Goal: Task Accomplishment & Management: Complete application form

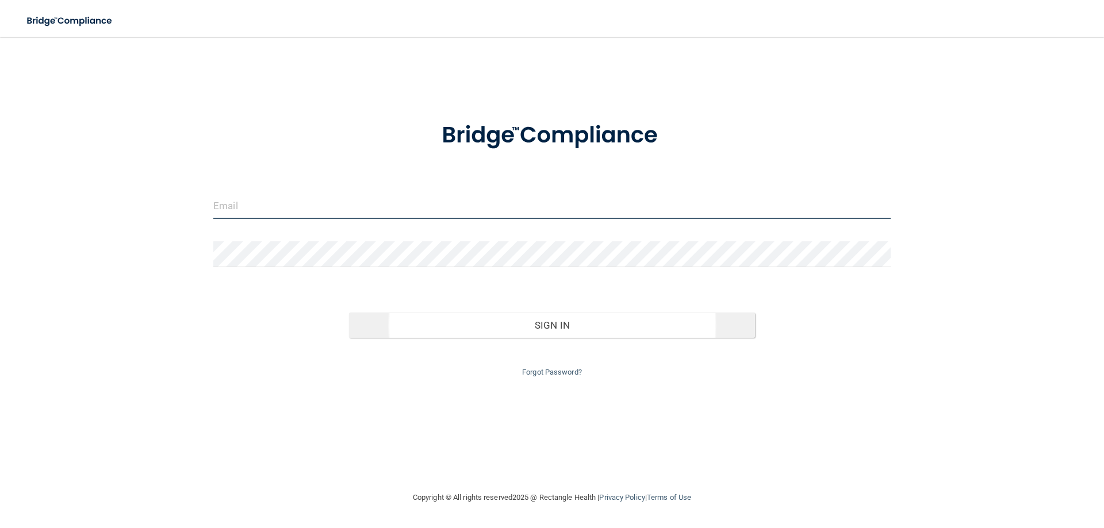
type input "[EMAIL_ADDRESS][DOMAIN_NAME]"
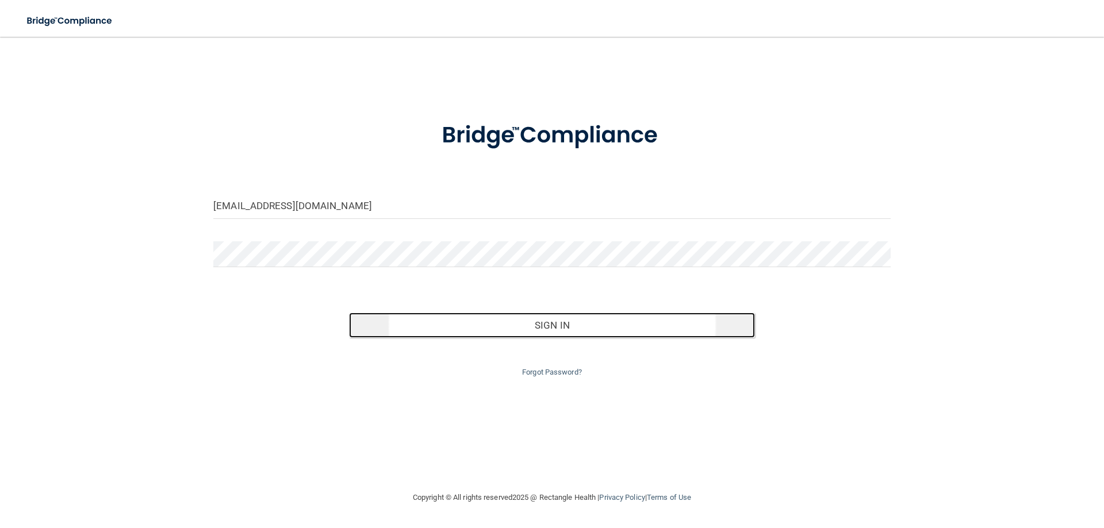
click at [563, 328] on button "Sign In" at bounding box center [552, 325] width 407 height 25
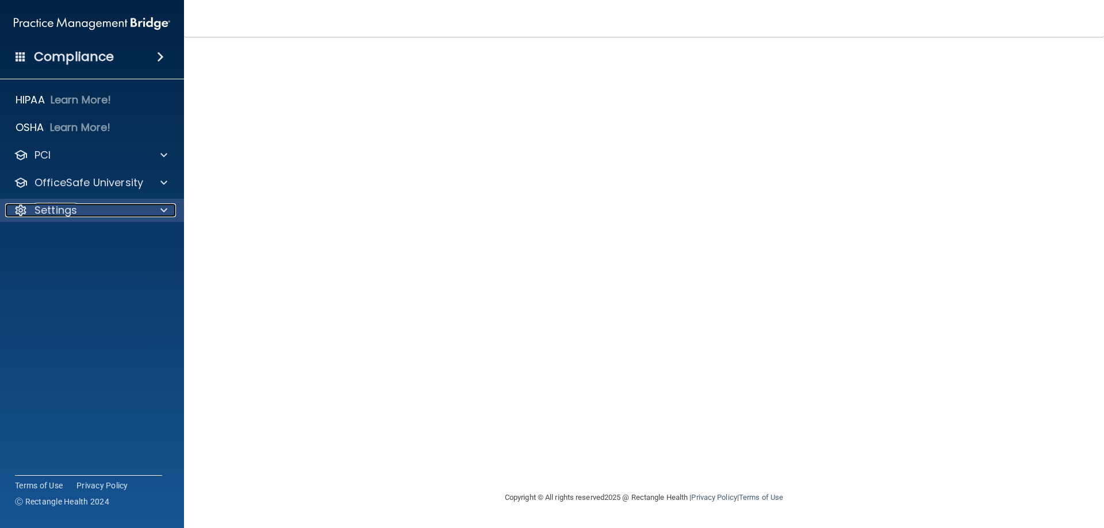
click at [61, 212] on p "Settings" at bounding box center [56, 211] width 43 height 14
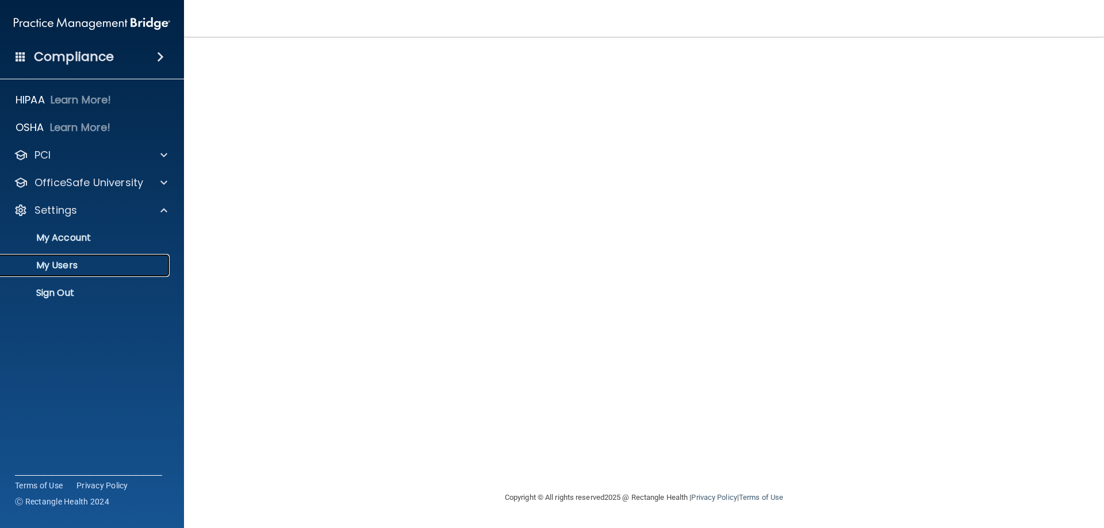
click at [55, 264] on p "My Users" at bounding box center [85, 266] width 157 height 12
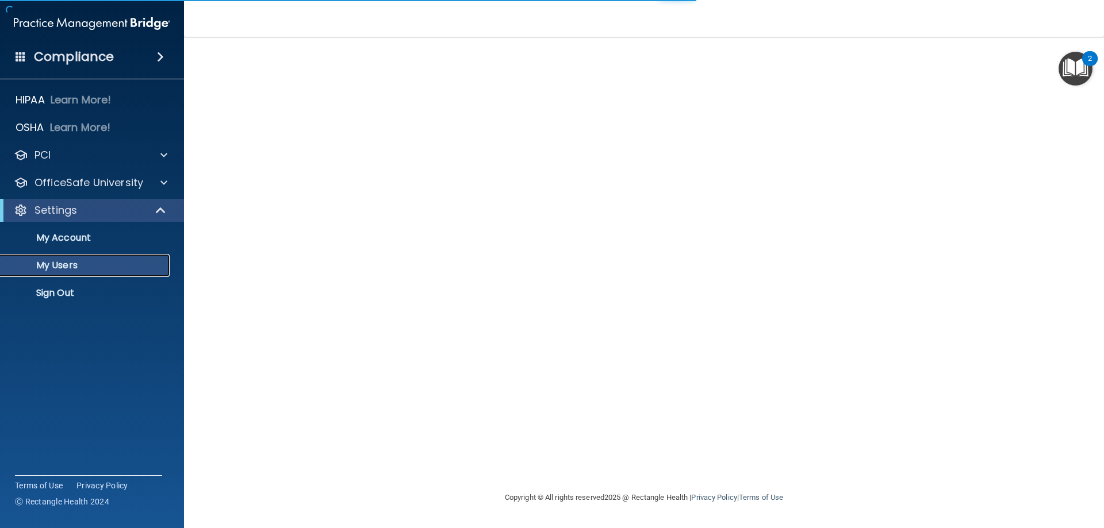
select select "20"
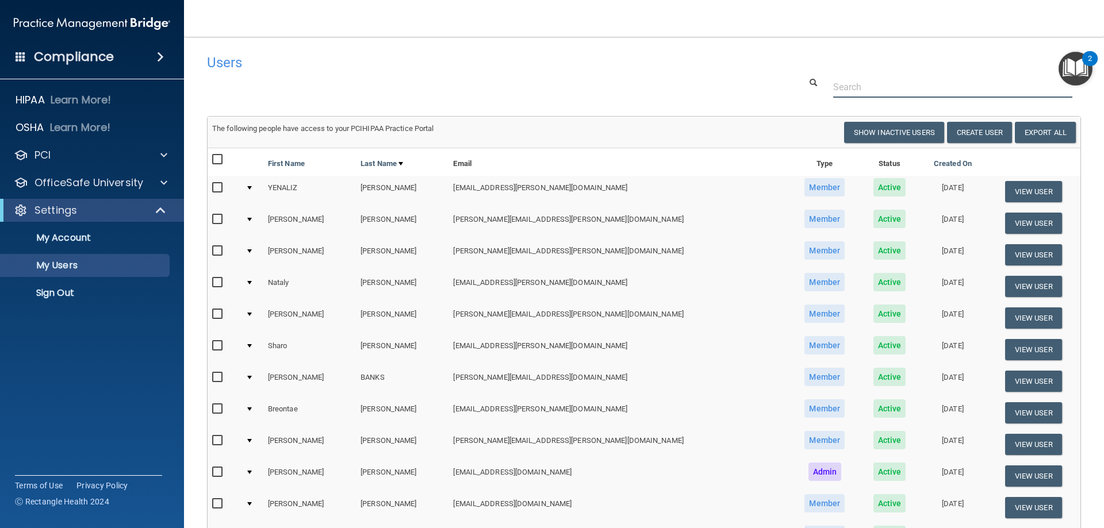
click at [848, 87] on input "text" at bounding box center [952, 86] width 239 height 21
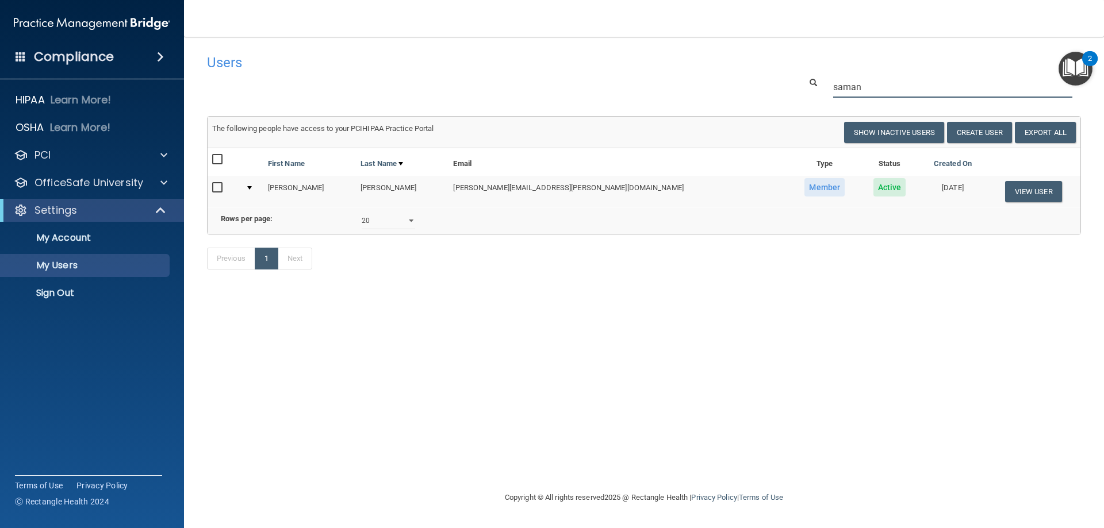
type input "saman"
click at [217, 183] on input "checkbox" at bounding box center [218, 187] width 13 height 9
checkbox input "true"
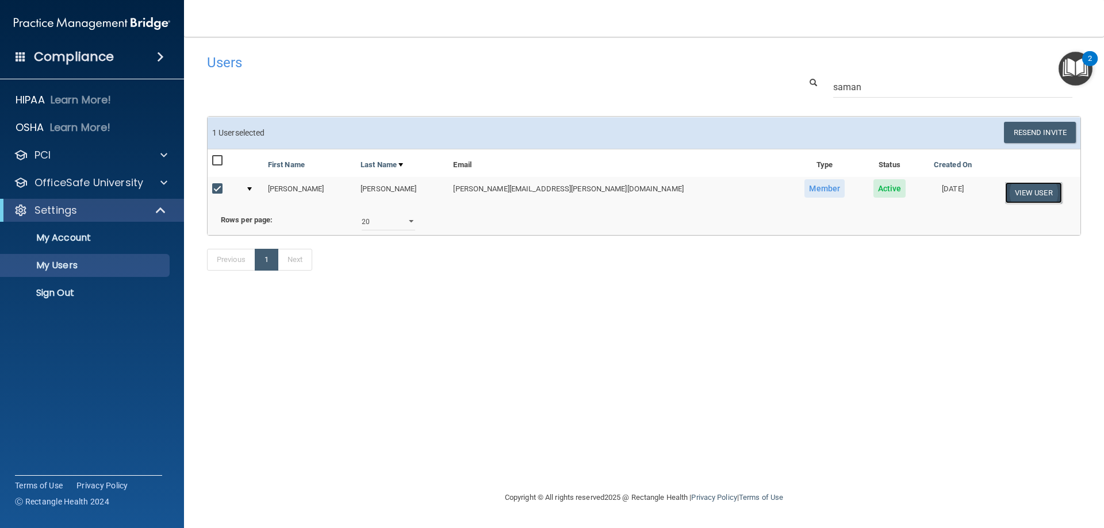
click at [1012, 193] on button "View User" at bounding box center [1033, 192] width 57 height 21
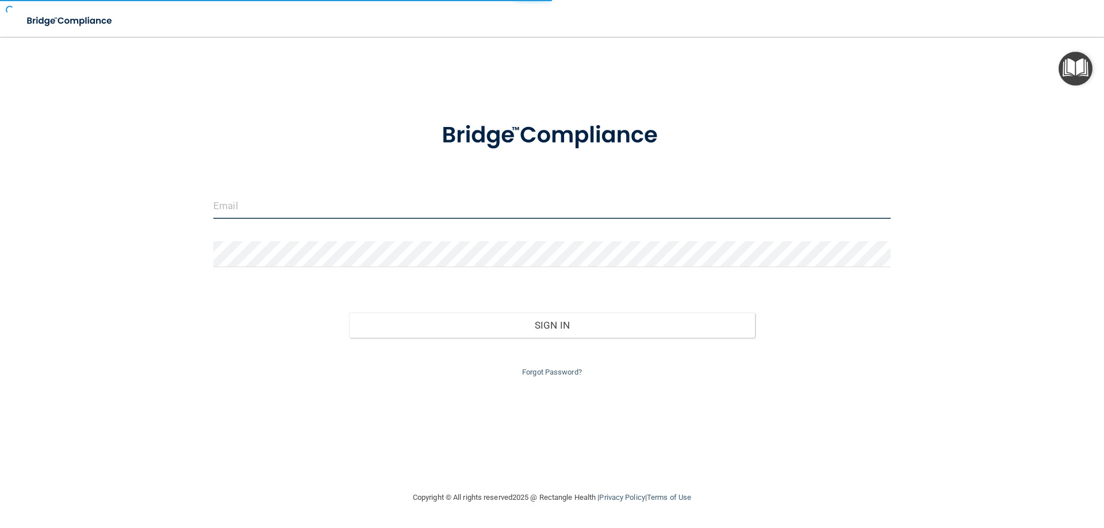
type input "[EMAIL_ADDRESS][DOMAIN_NAME]"
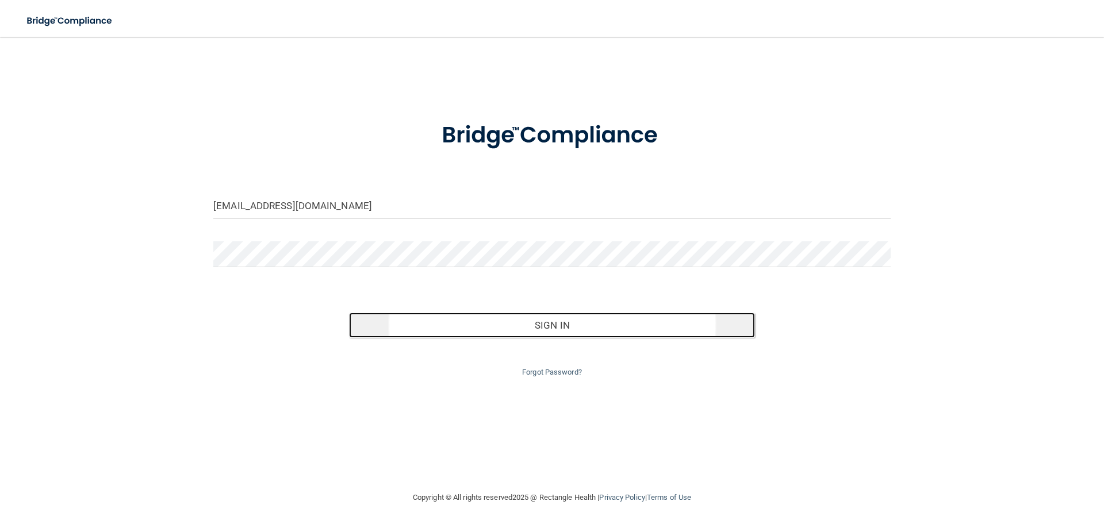
click at [547, 331] on button "Sign In" at bounding box center [552, 325] width 407 height 25
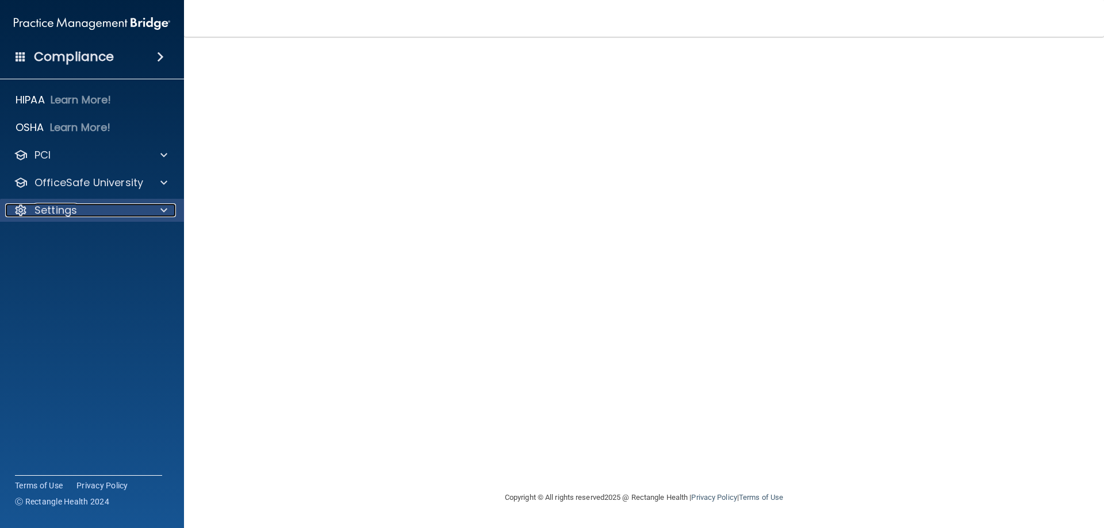
click at [58, 208] on p "Settings" at bounding box center [56, 211] width 43 height 14
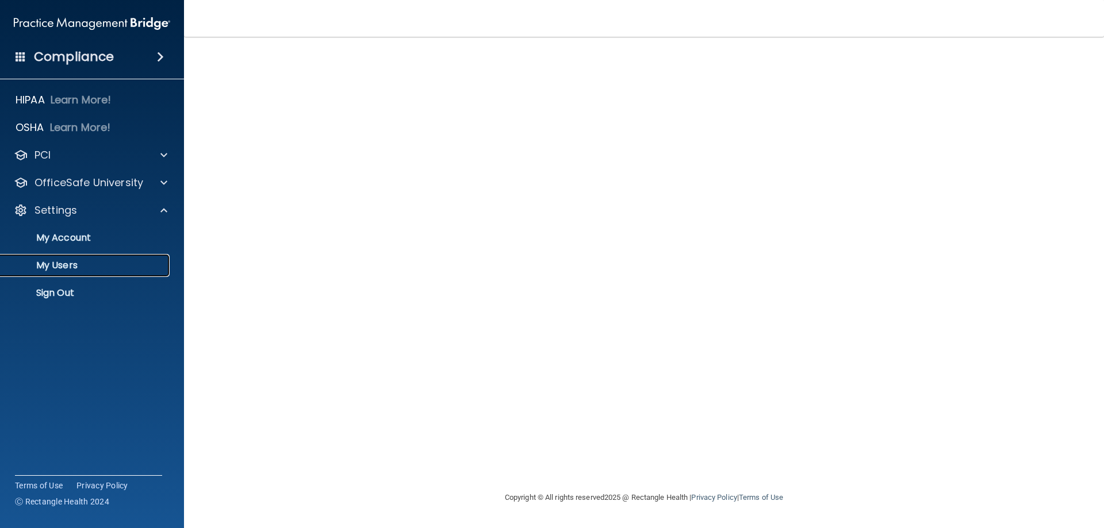
click at [63, 267] on p "My Users" at bounding box center [85, 266] width 157 height 12
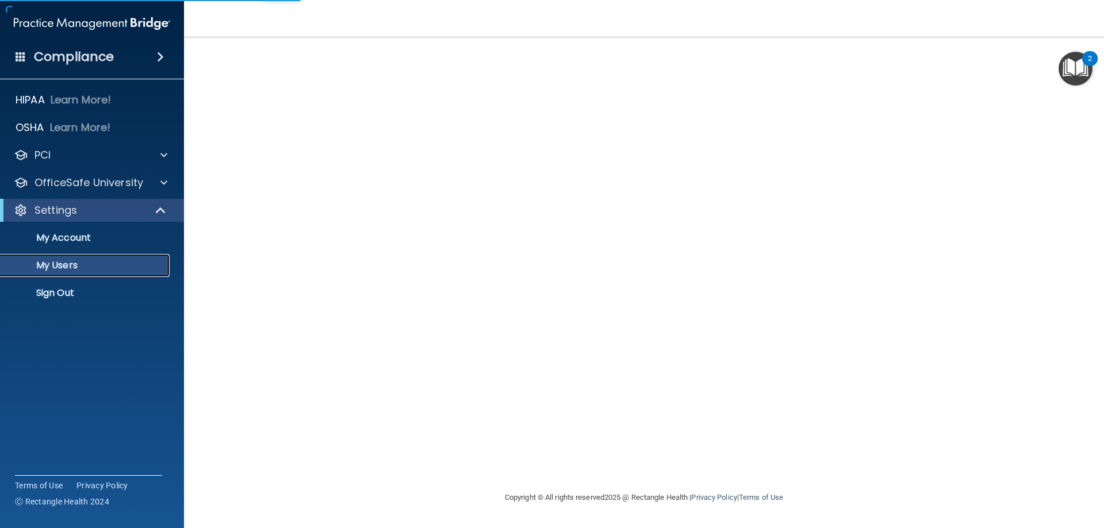
select select "20"
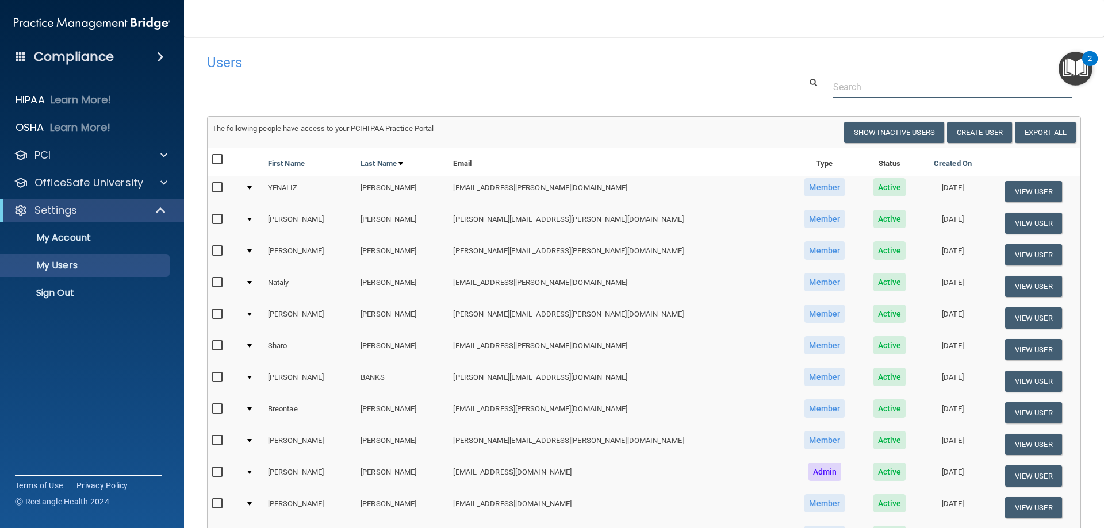
click at [843, 88] on input "text" at bounding box center [952, 86] width 239 height 21
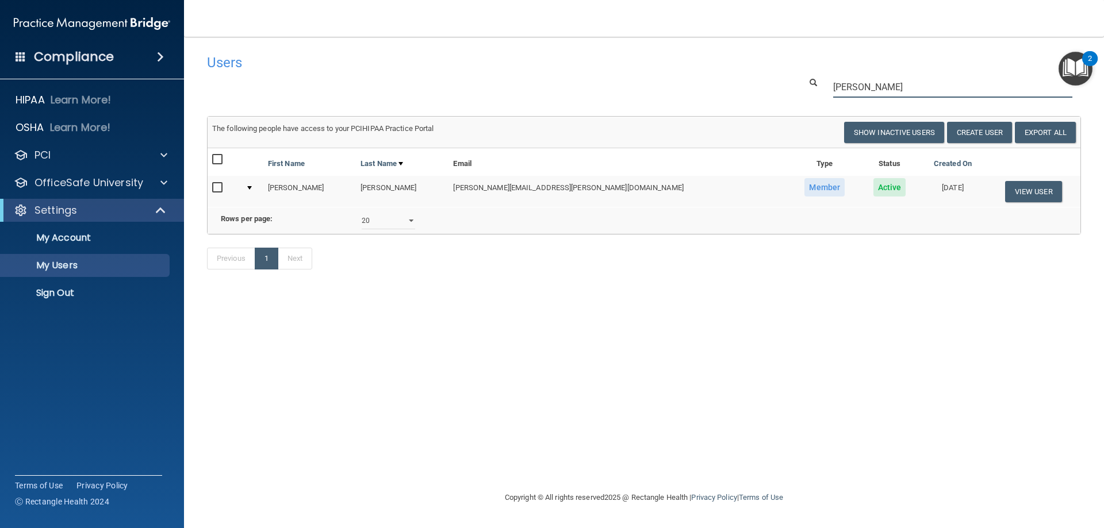
type input "[PERSON_NAME]"
click at [210, 189] on td at bounding box center [224, 191] width 33 height 31
click at [217, 187] on input "checkbox" at bounding box center [218, 187] width 13 height 9
checkbox input "true"
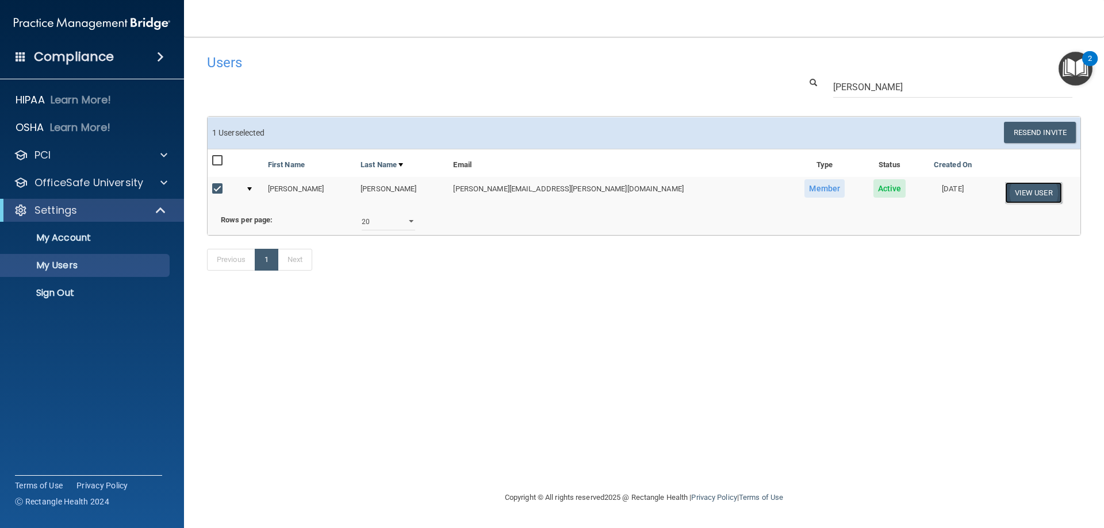
click at [1005, 191] on button "View User" at bounding box center [1033, 192] width 57 height 21
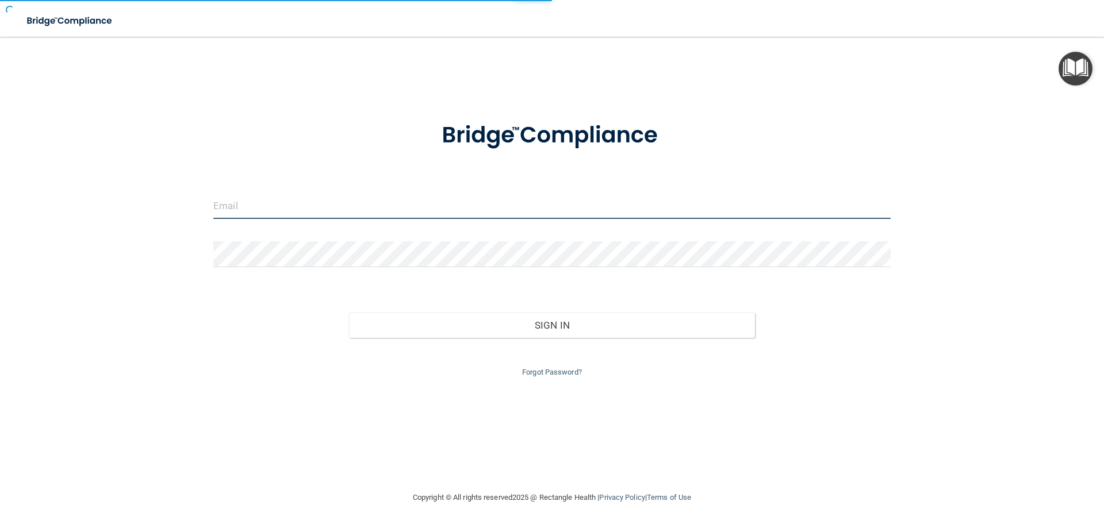
type input "[EMAIL_ADDRESS][DOMAIN_NAME]"
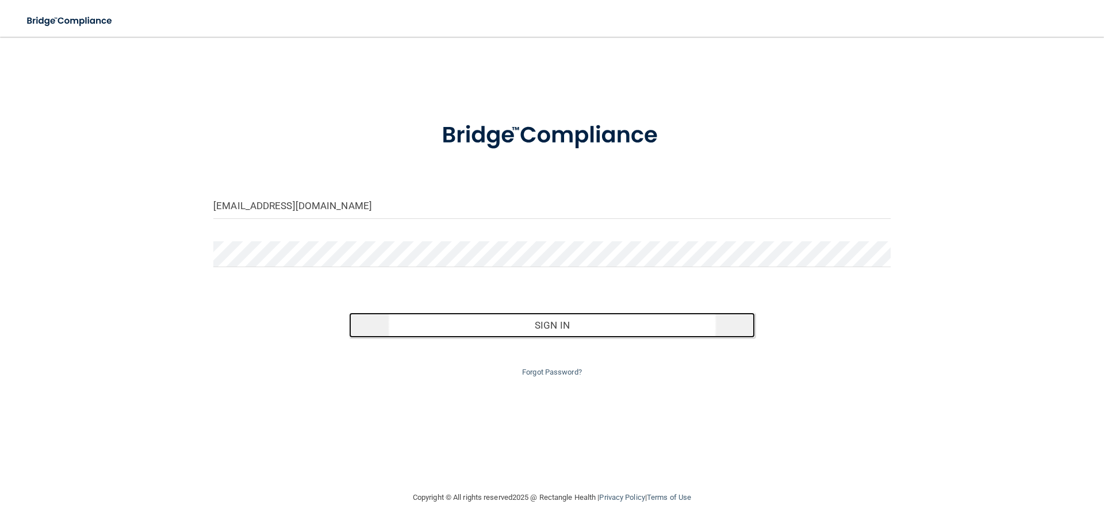
click at [560, 325] on button "Sign In" at bounding box center [552, 325] width 407 height 25
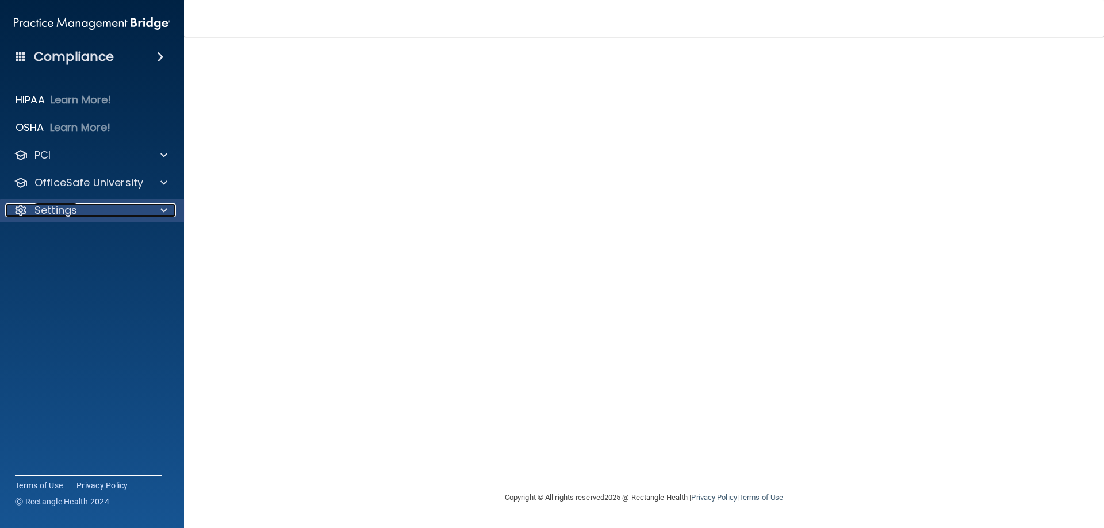
click at [56, 214] on p "Settings" at bounding box center [56, 211] width 43 height 14
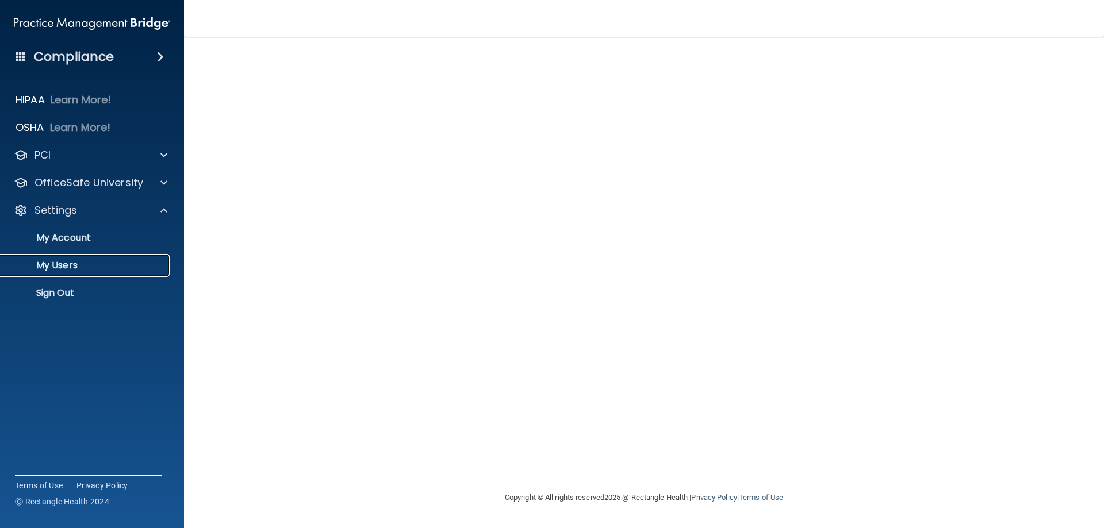
click at [45, 260] on p "My Users" at bounding box center [85, 266] width 157 height 12
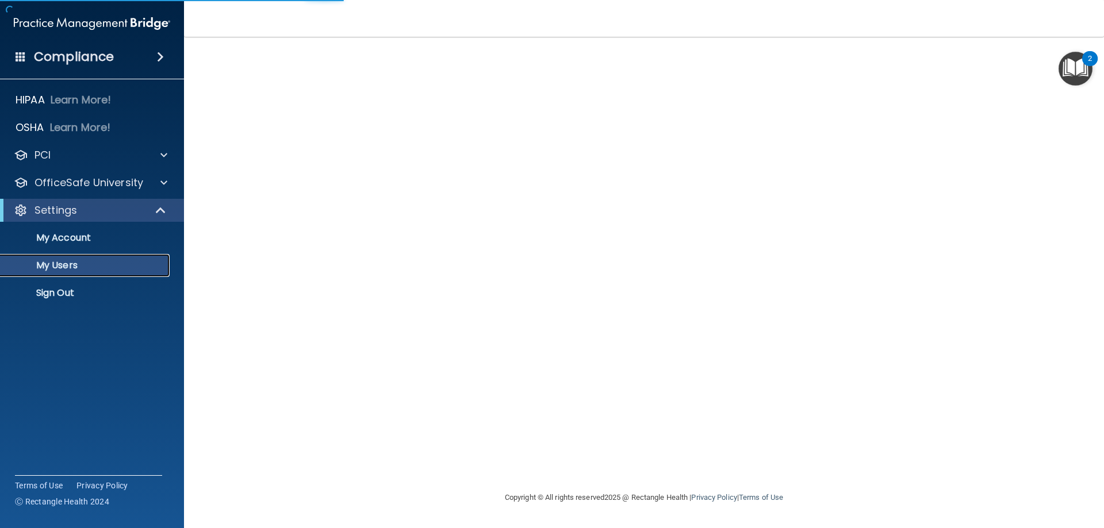
select select "20"
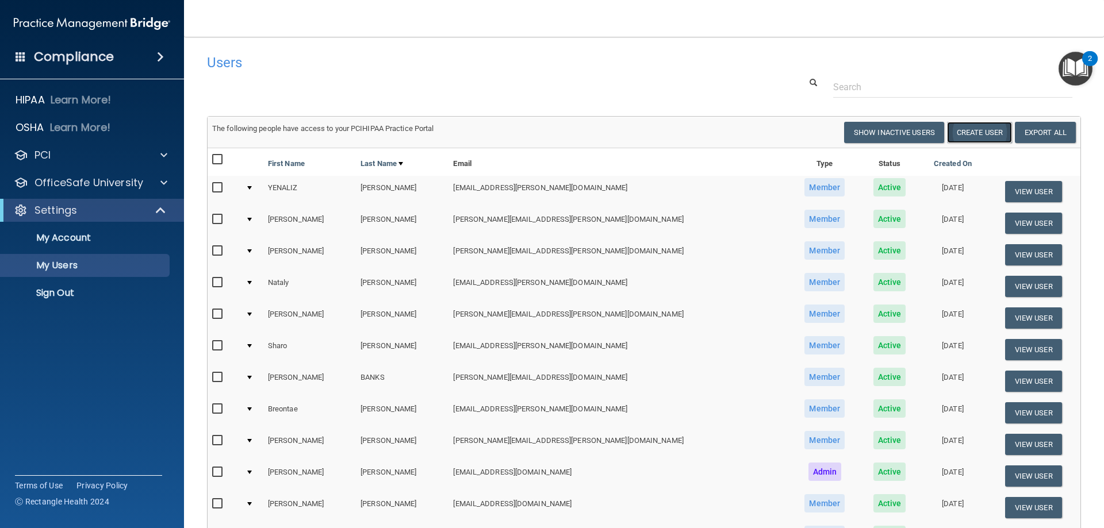
click at [972, 129] on button "Create User" at bounding box center [979, 132] width 65 height 21
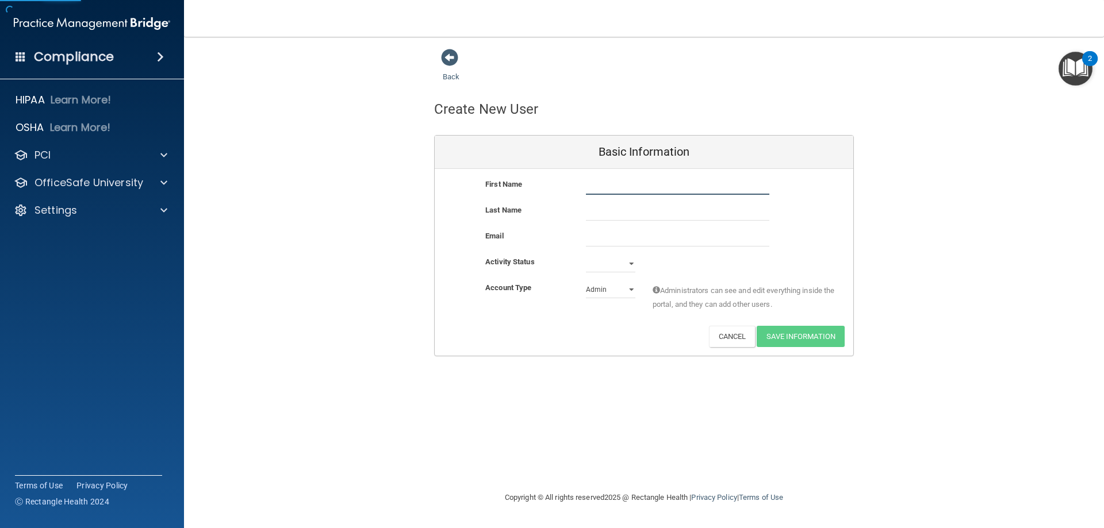
click at [603, 186] on input "text" at bounding box center [677, 186] width 183 height 17
type input "f"
type input "[PERSON_NAME]"
click at [606, 241] on input "email" at bounding box center [677, 237] width 183 height 17
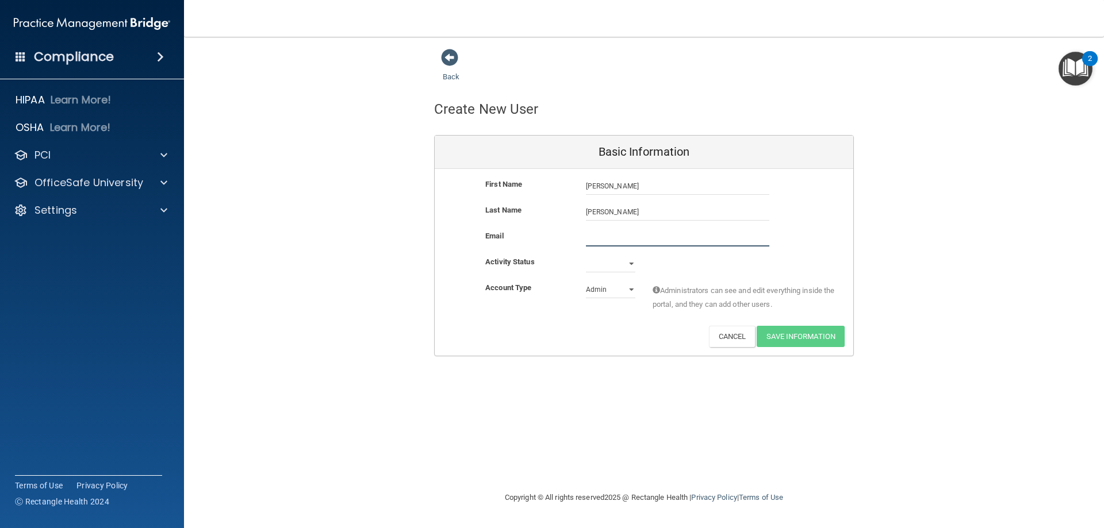
type input "F"
type input "[PERSON_NAME][EMAIL_ADDRESS][PERSON_NAME][DOMAIN_NAME]"
click at [631, 260] on select "Active Inactive" at bounding box center [610, 263] width 49 height 17
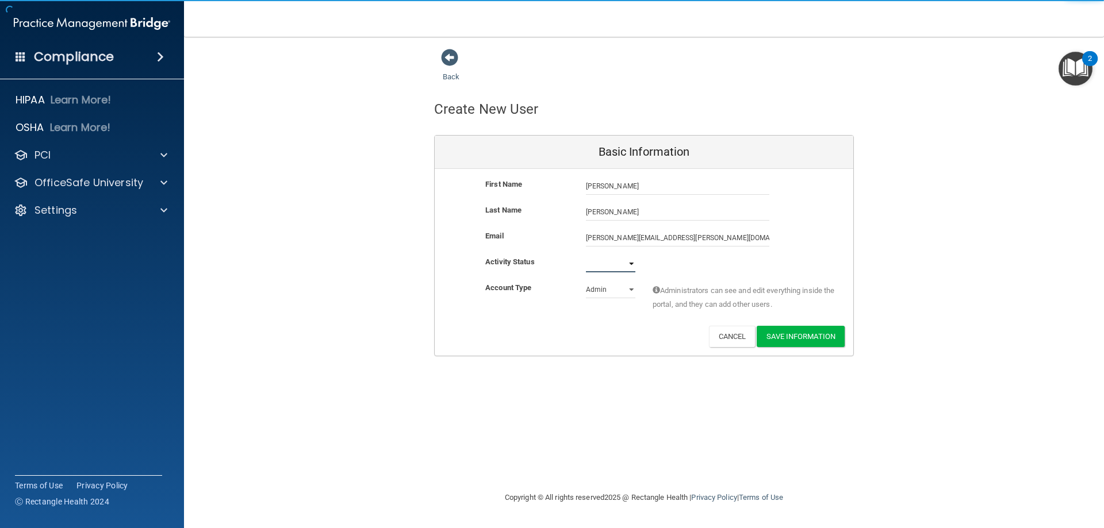
select select "active"
click at [586, 255] on select "Active Inactive" at bounding box center [610, 263] width 49 height 17
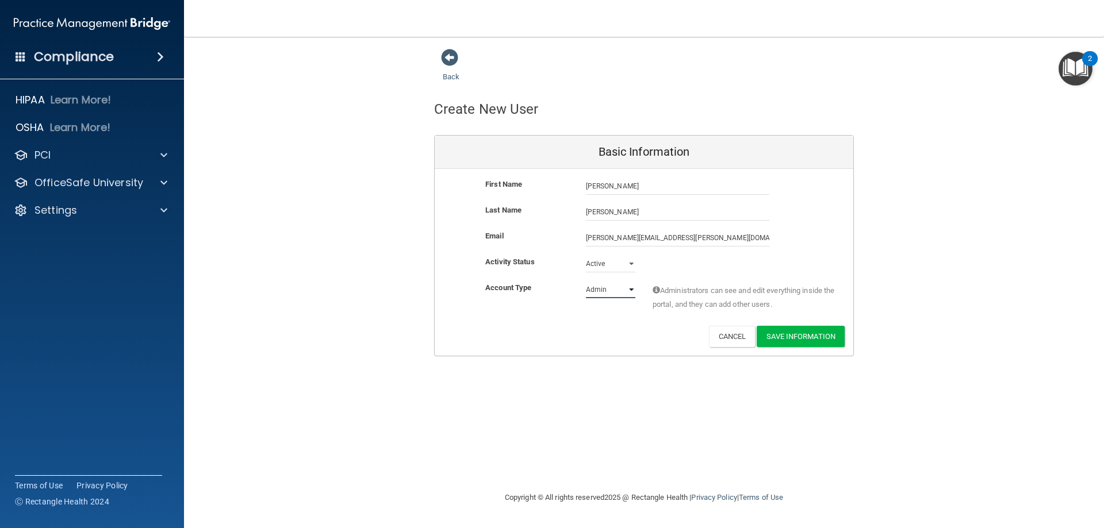
click at [629, 288] on select "Admin Member" at bounding box center [610, 289] width 49 height 17
select select "practice_member"
click at [586, 281] on select "Admin Member" at bounding box center [610, 289] width 49 height 17
click at [798, 337] on button "Save Information" at bounding box center [801, 336] width 88 height 21
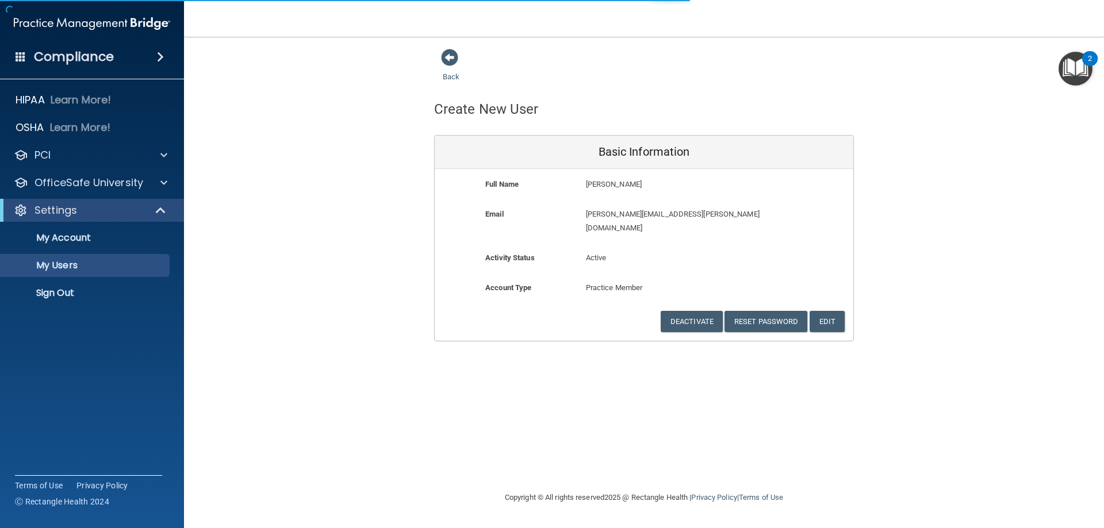
select select "20"
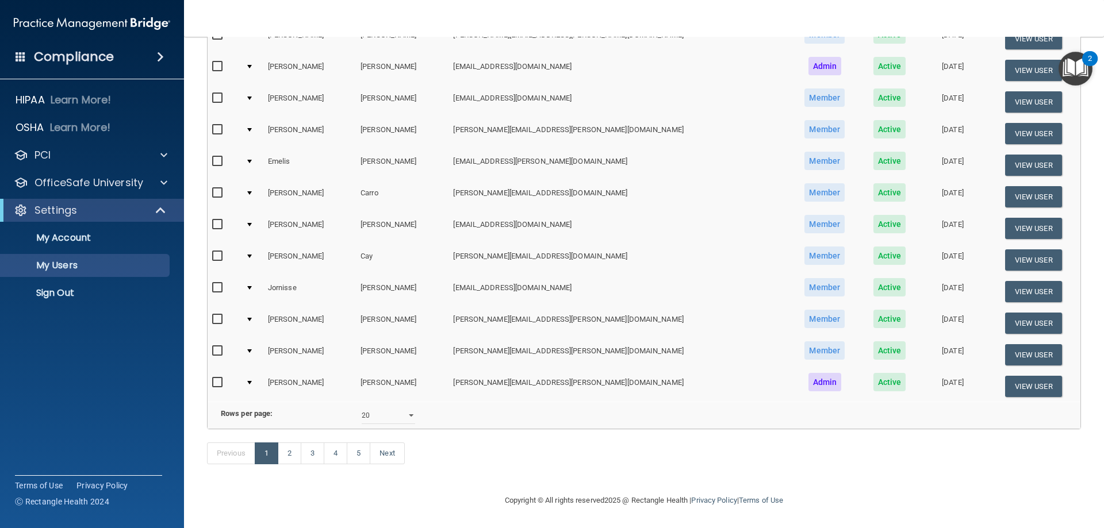
scroll to position [468, 0]
click at [293, 457] on link "2" at bounding box center [290, 454] width 24 height 22
select select "20"
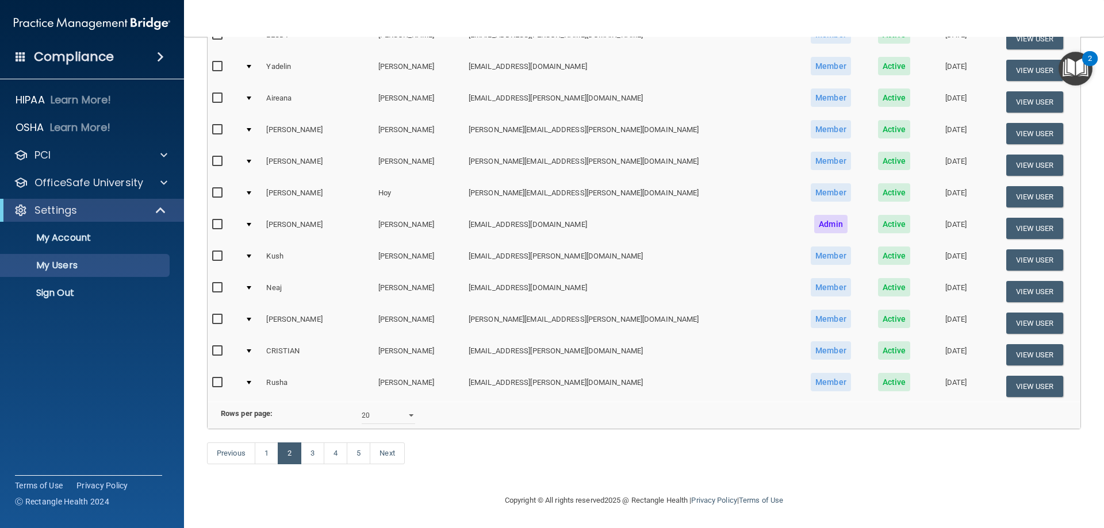
scroll to position [423, 0]
click at [320, 458] on link "3" at bounding box center [313, 454] width 24 height 22
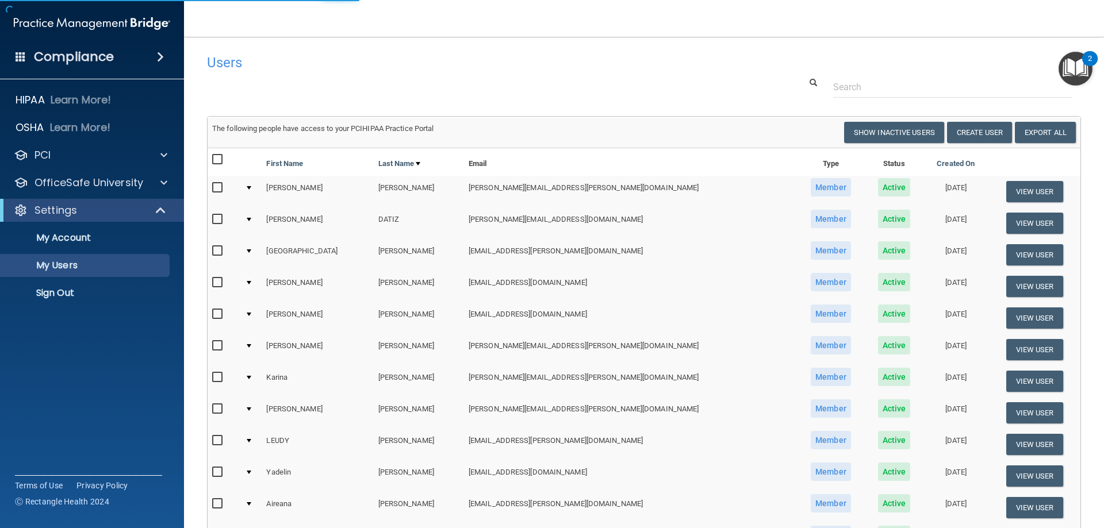
select select "20"
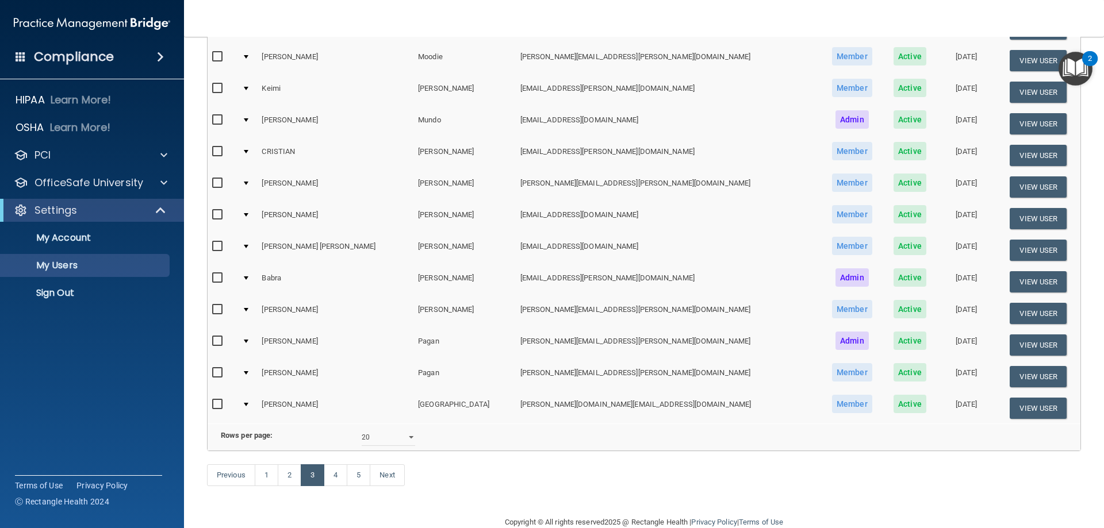
scroll to position [403, 0]
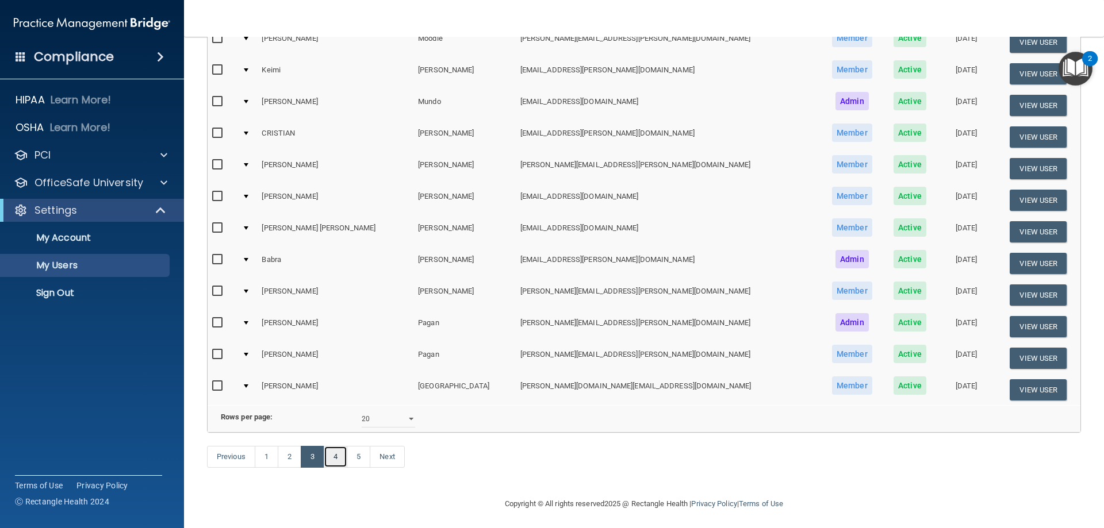
click at [340, 468] on link "4" at bounding box center [336, 457] width 24 height 22
select select "20"
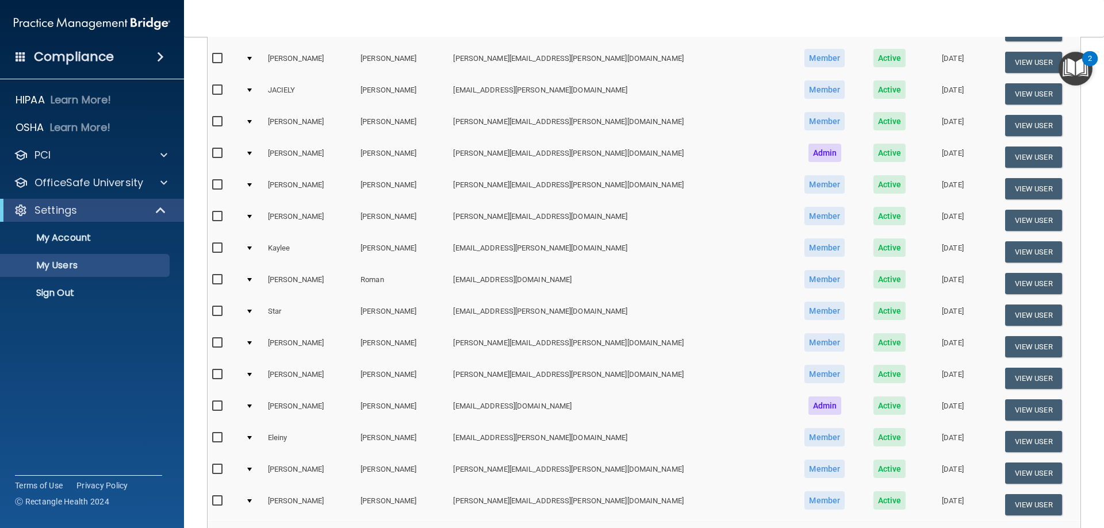
scroll to position [345, 0]
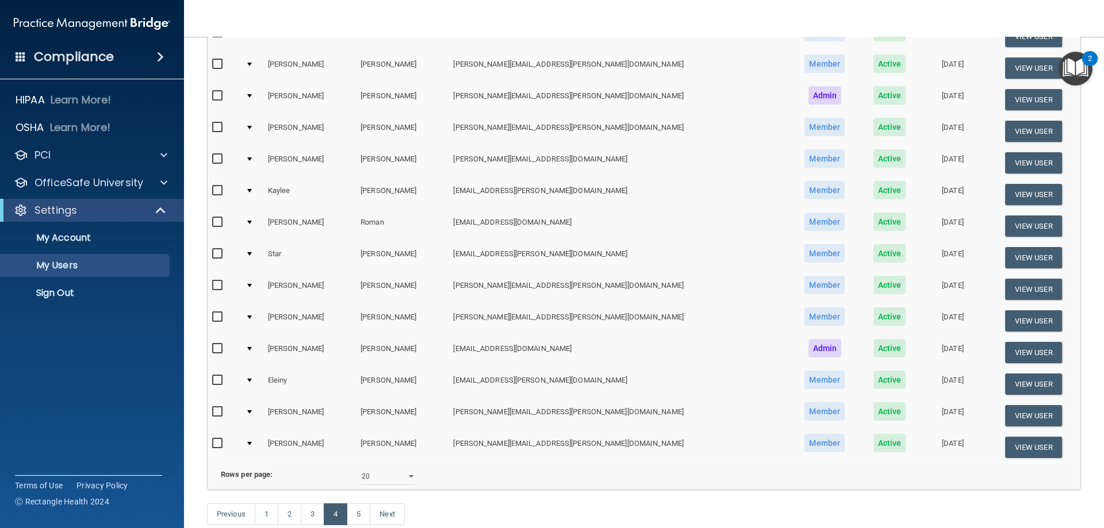
click at [213, 317] on input "checkbox" at bounding box center [218, 317] width 13 height 9
checkbox input "true"
click at [1005, 317] on button "View User" at bounding box center [1033, 321] width 57 height 21
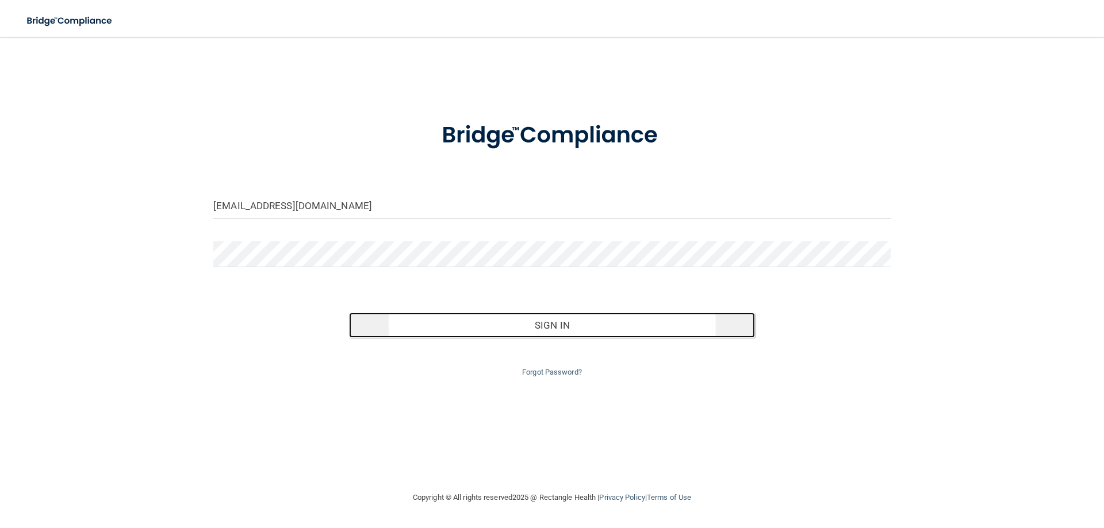
click at [570, 328] on button "Sign In" at bounding box center [552, 325] width 407 height 25
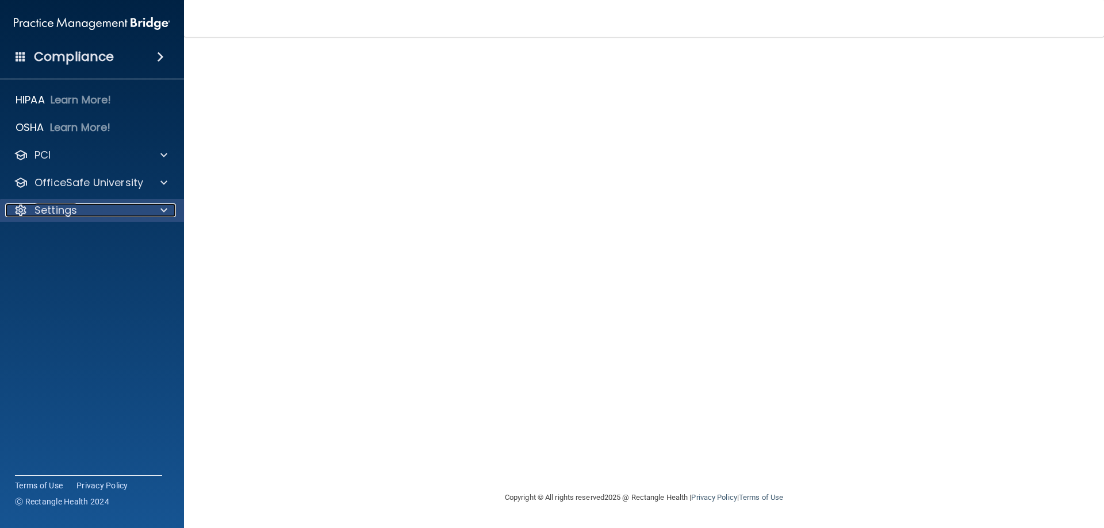
click at [87, 210] on div "Settings" at bounding box center [76, 211] width 143 height 14
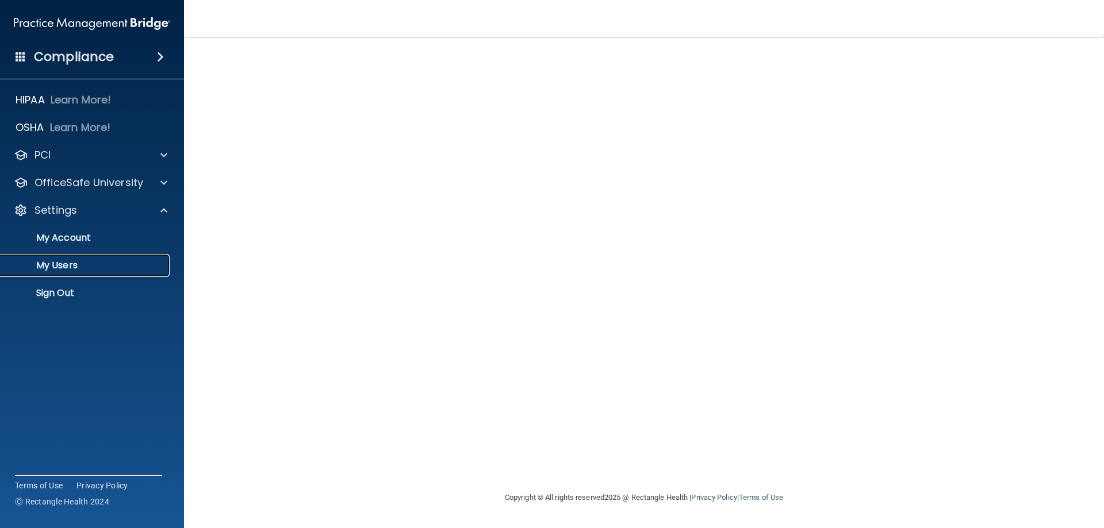
click at [76, 267] on p "My Users" at bounding box center [85, 266] width 157 height 12
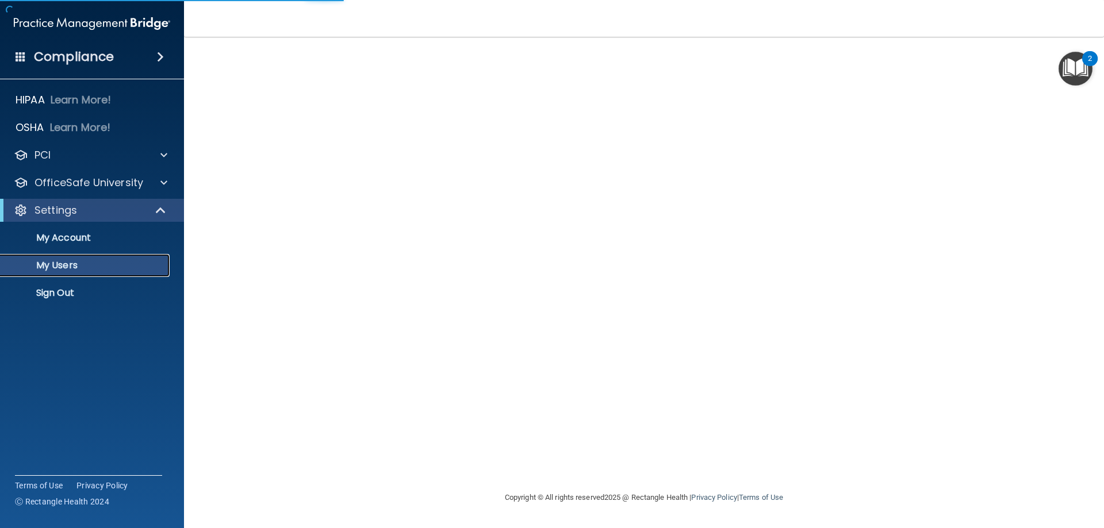
select select "20"
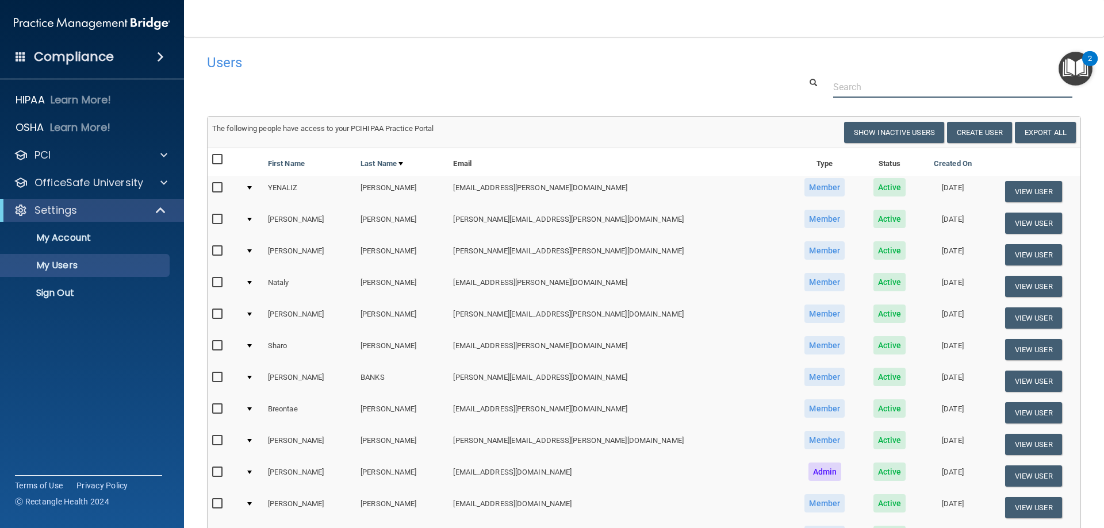
click at [858, 86] on input "text" at bounding box center [952, 86] width 239 height 21
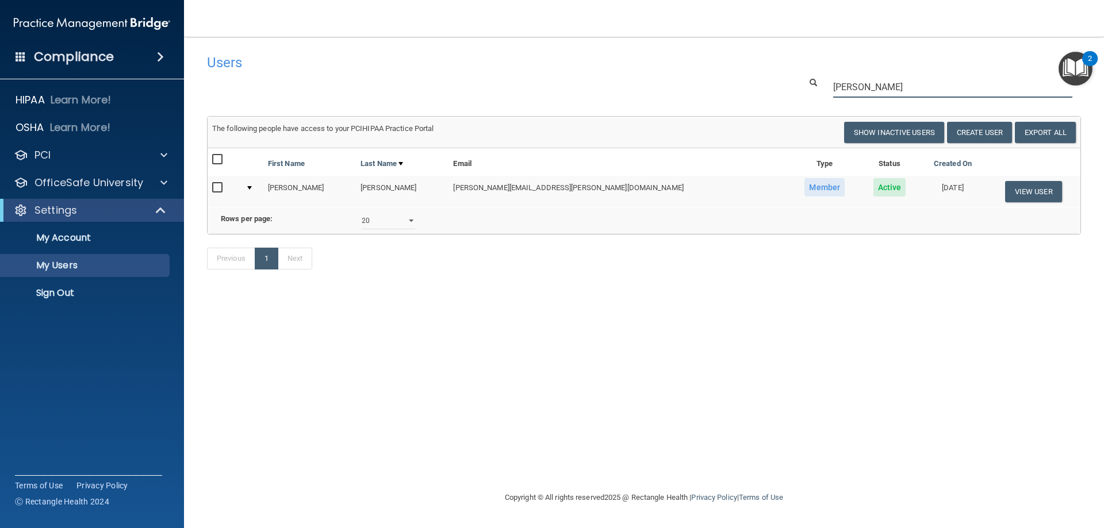
type input "[PERSON_NAME]"
click at [252, 187] on div at bounding box center [249, 187] width 5 height 3
click at [252, 190] on div at bounding box center [249, 187] width 5 height 3
click at [873, 190] on span "Active" at bounding box center [889, 187] width 33 height 18
click at [873, 188] on span "Active" at bounding box center [889, 187] width 33 height 18
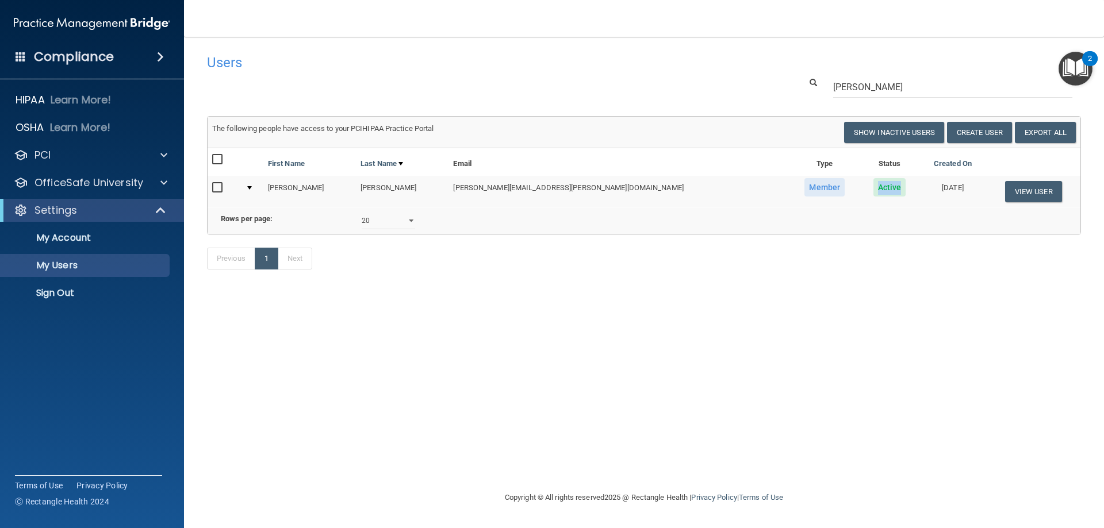
click at [873, 188] on span "Active" at bounding box center [889, 187] width 33 height 18
click at [873, 190] on span "Active" at bounding box center [889, 187] width 33 height 18
click at [1005, 191] on button "View User" at bounding box center [1033, 191] width 57 height 21
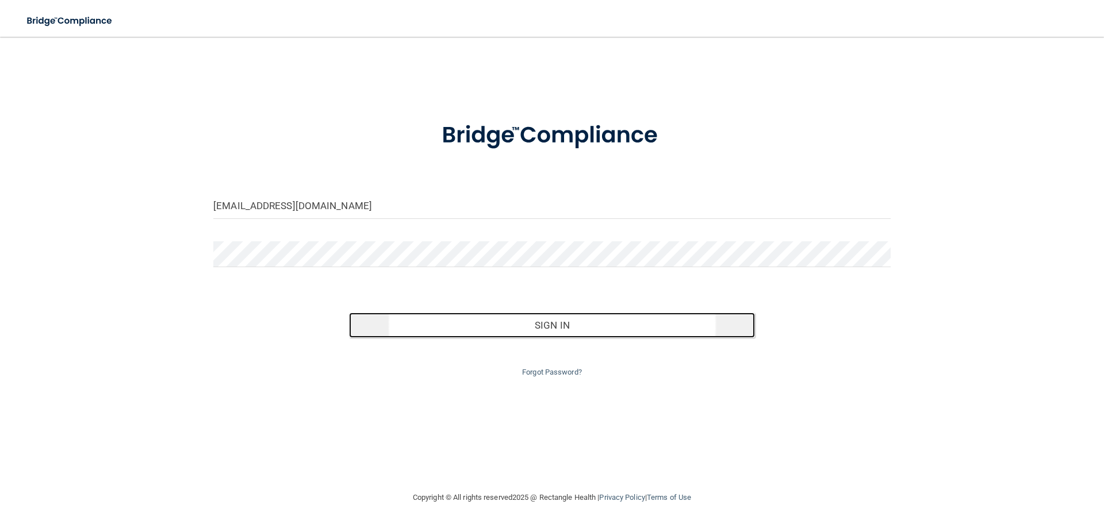
click at [530, 320] on button "Sign In" at bounding box center [552, 325] width 407 height 25
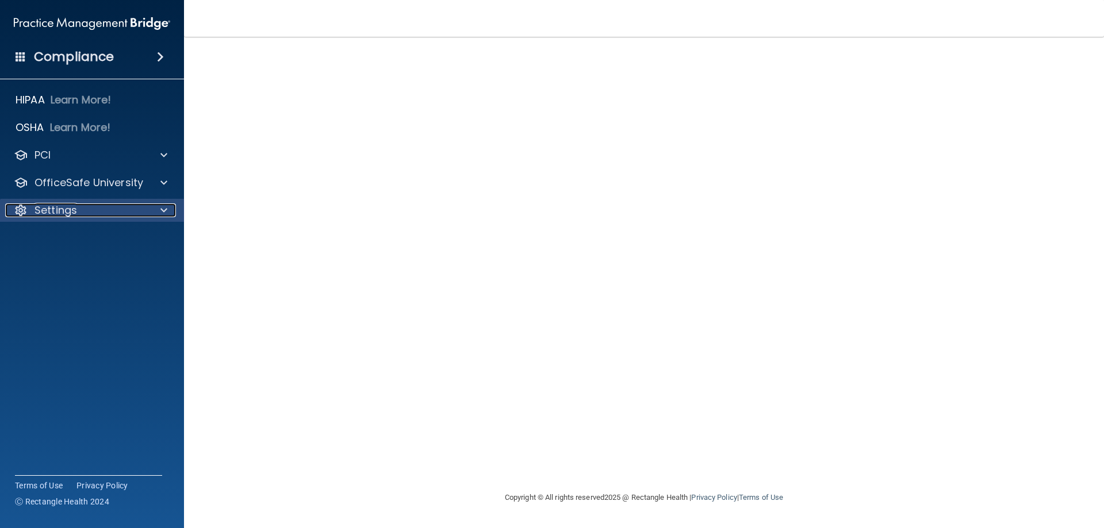
click at [89, 212] on div "Settings" at bounding box center [76, 211] width 143 height 14
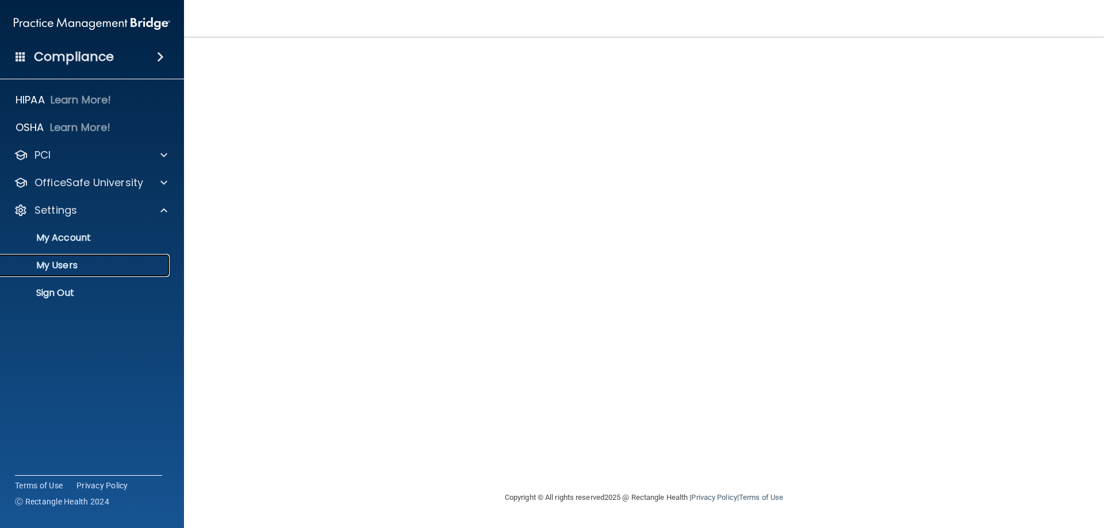
click at [68, 258] on link "My Users" at bounding box center [78, 265] width 181 height 23
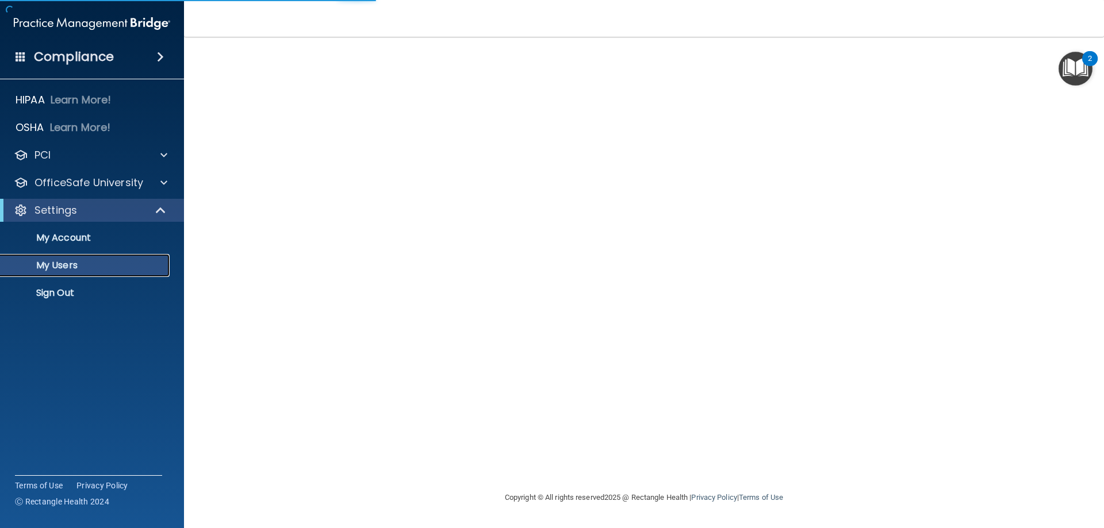
select select "20"
